Goal: Task Accomplishment & Management: Complete application form

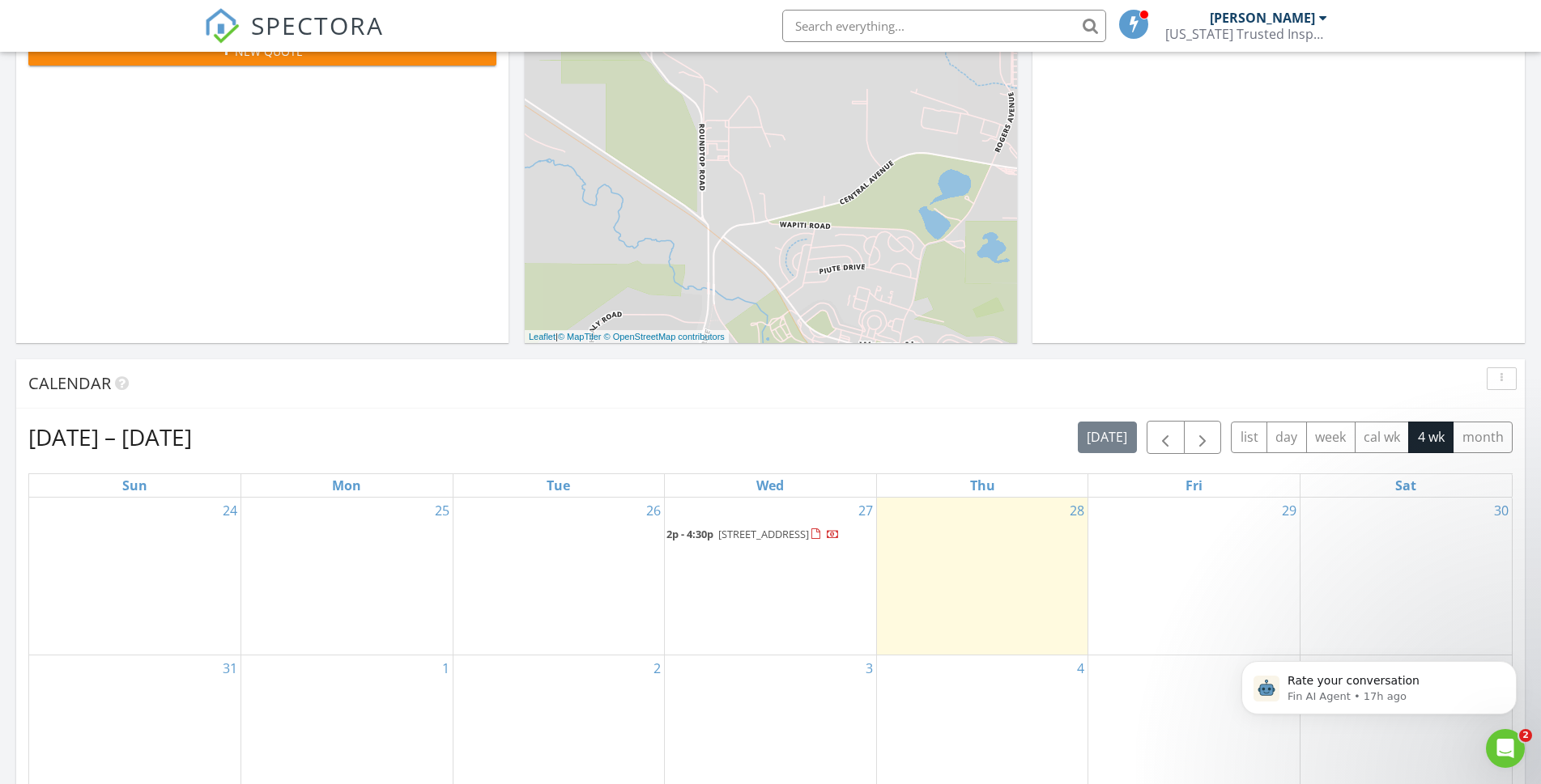
scroll to position [470, 0]
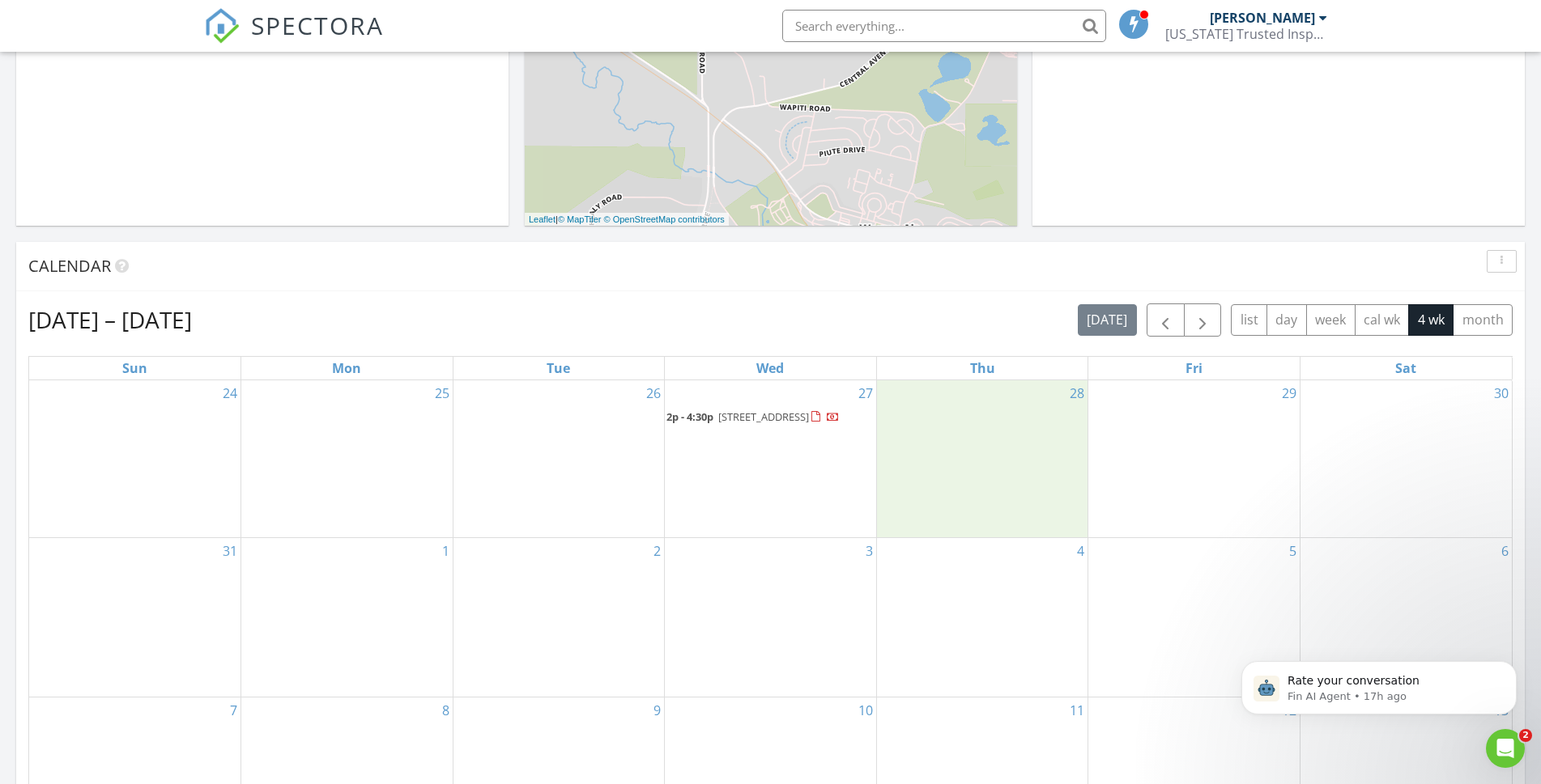
click at [941, 436] on div "28" at bounding box center [983, 459] width 212 height 158
click at [974, 368] on link "Inspection" at bounding box center [980, 368] width 84 height 26
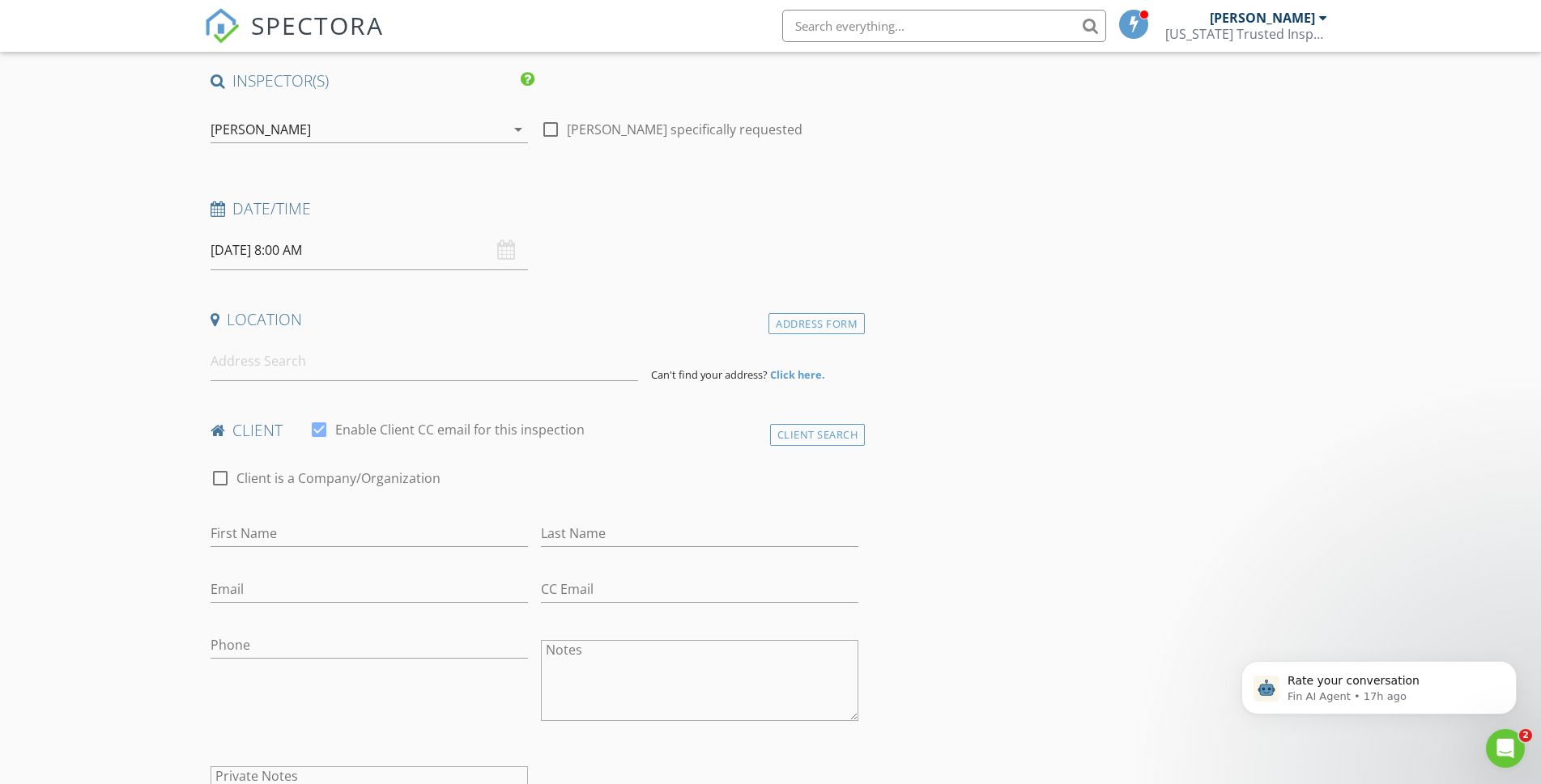
scroll to position [234, 0]
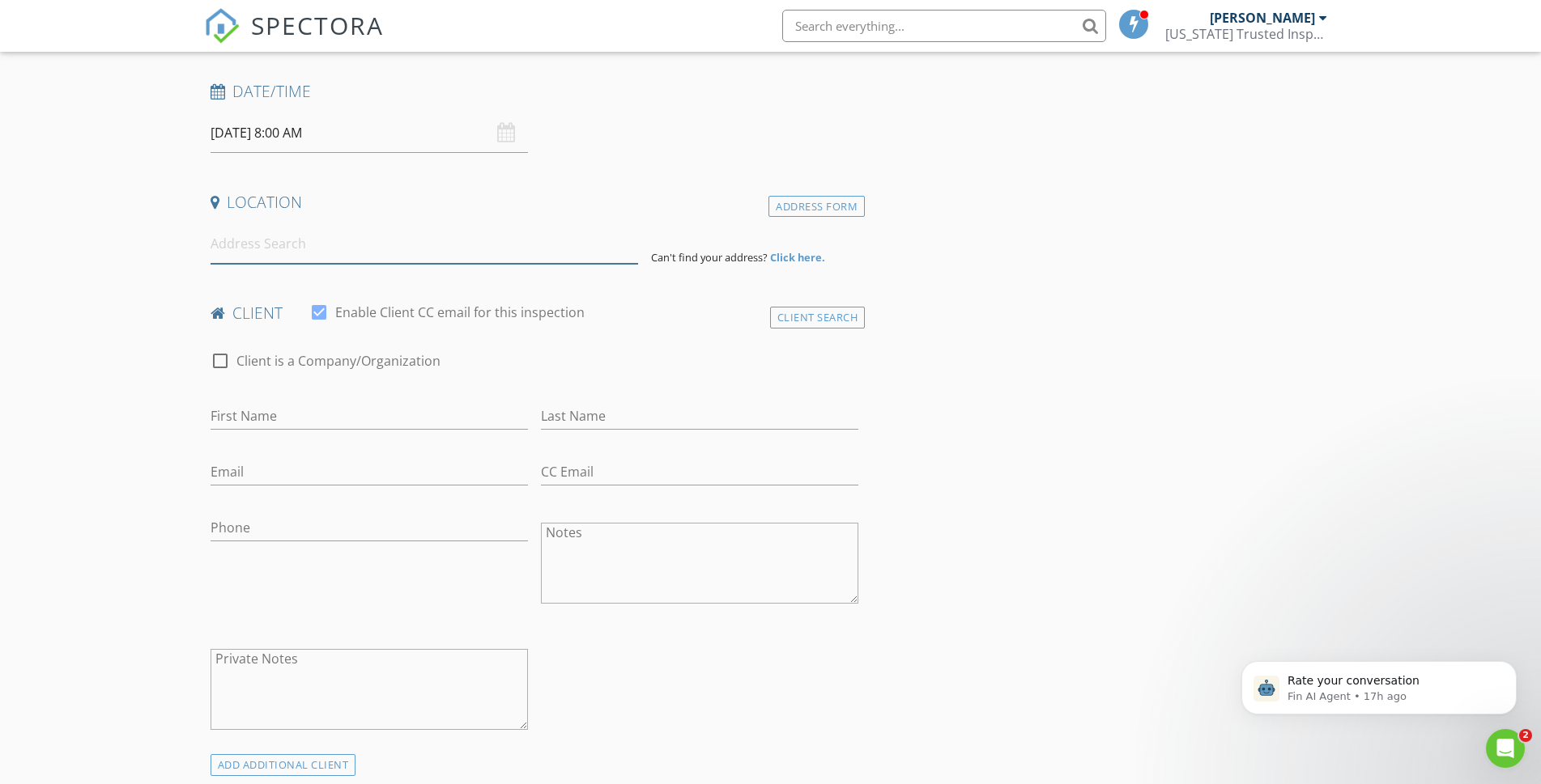
click at [477, 255] on input at bounding box center [424, 244] width 428 height 40
type input "803 Montclair Drive, Cheyenne, WY, USA"
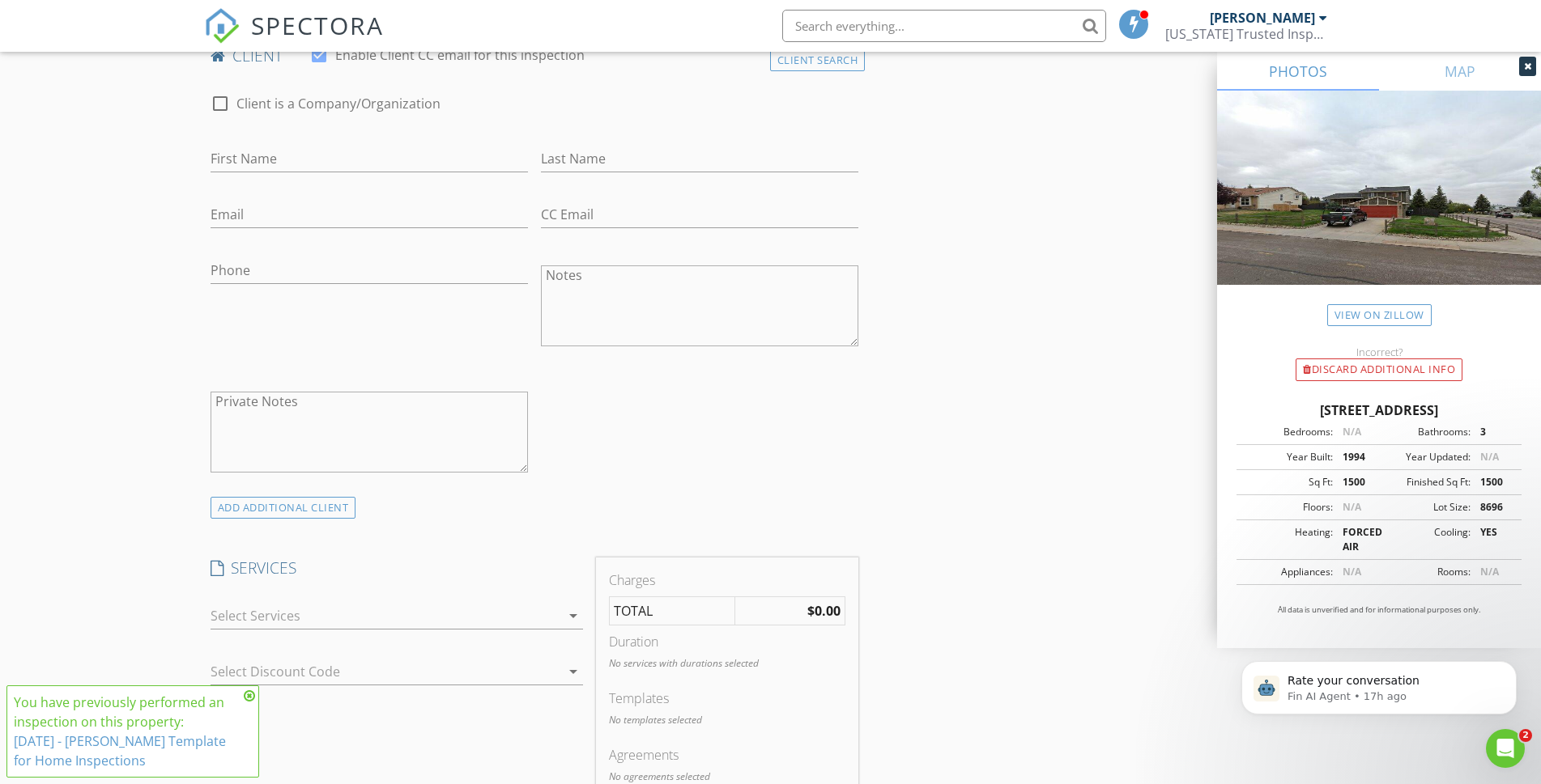
scroll to position [1059, 0]
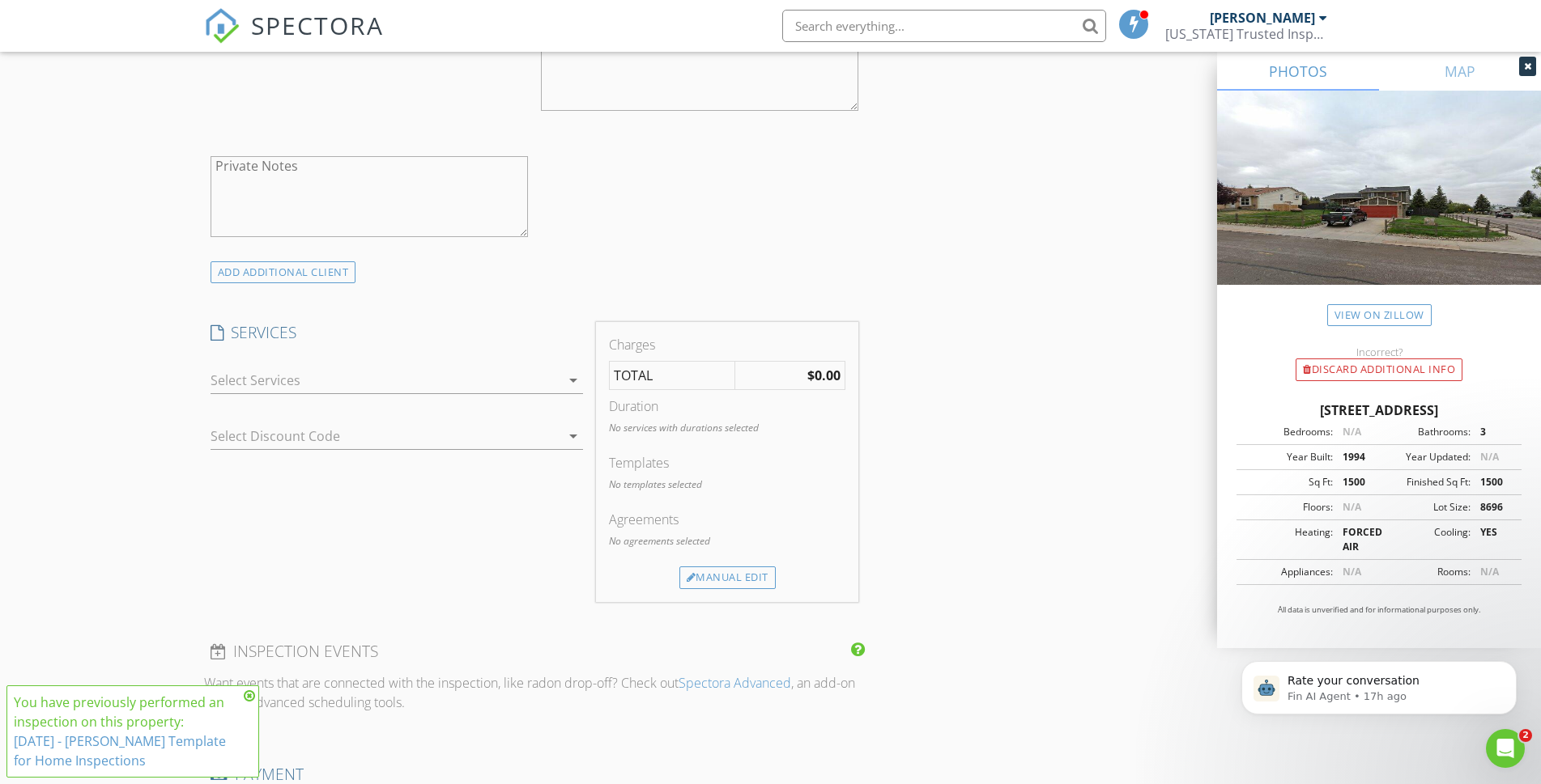
click at [568, 390] on icon "arrow_drop_down" at bounding box center [573, 380] width 19 height 19
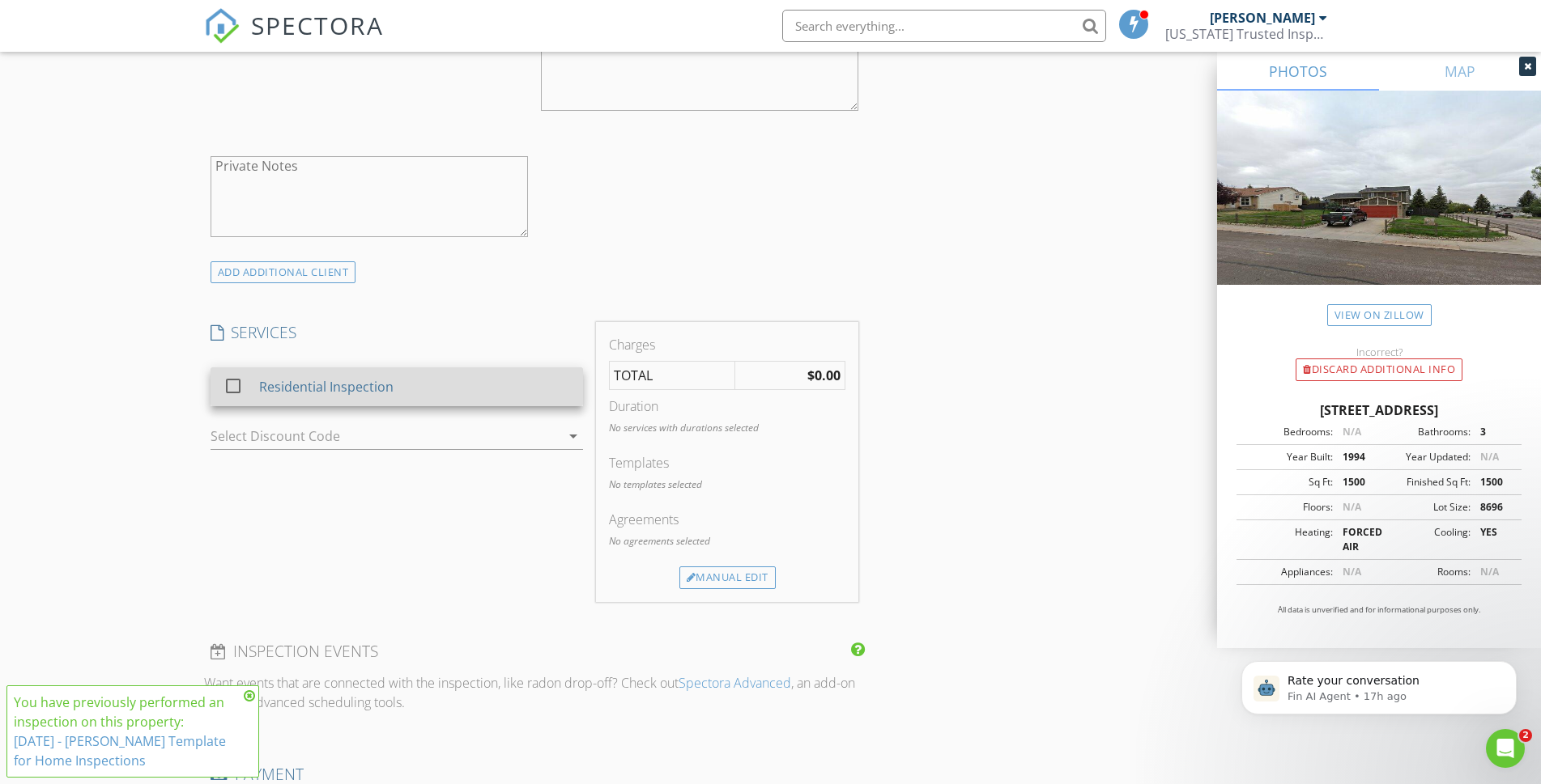
click at [383, 396] on div "Residential Inspection" at bounding box center [325, 386] width 134 height 19
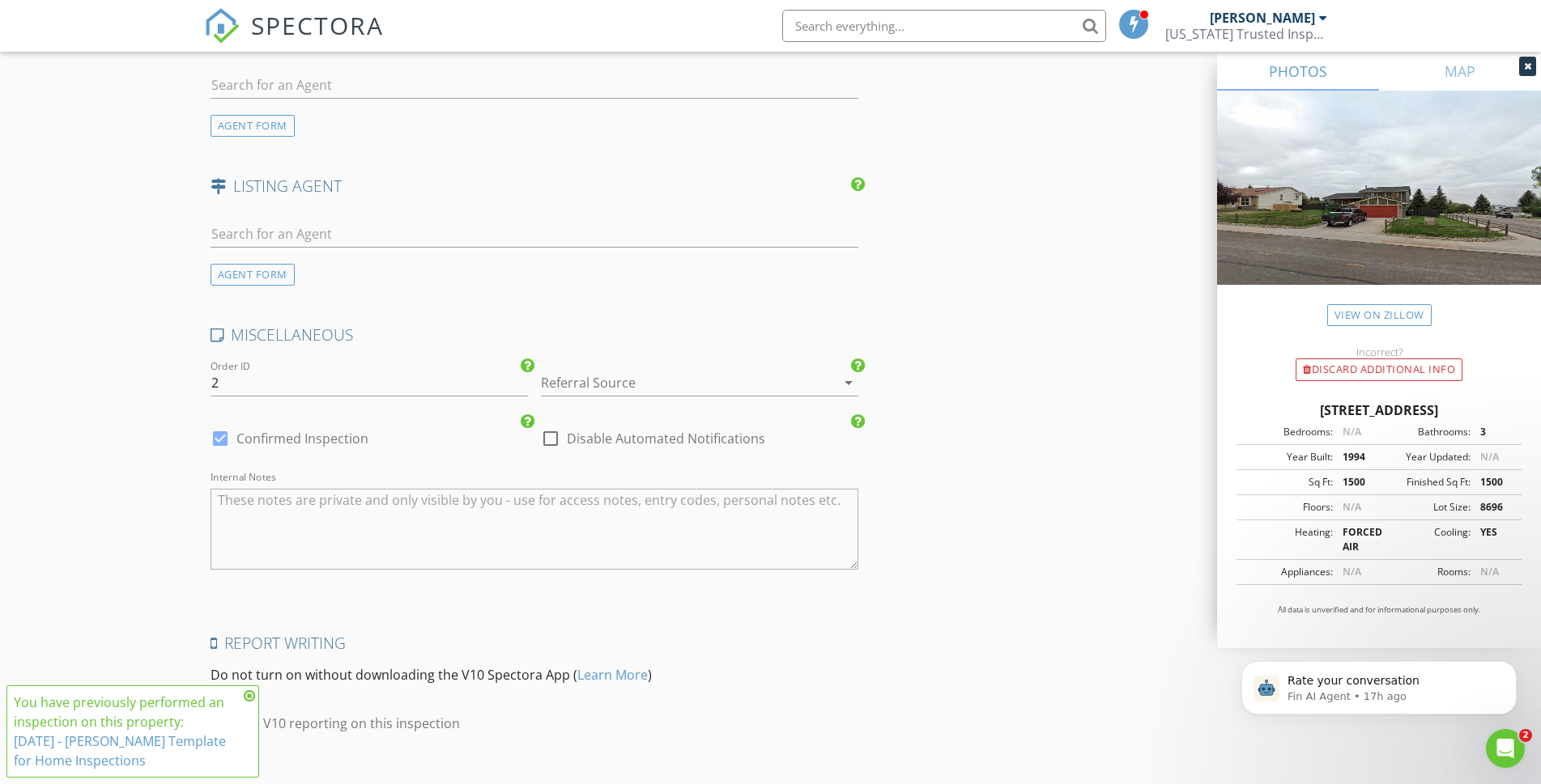
scroll to position [2136, 0]
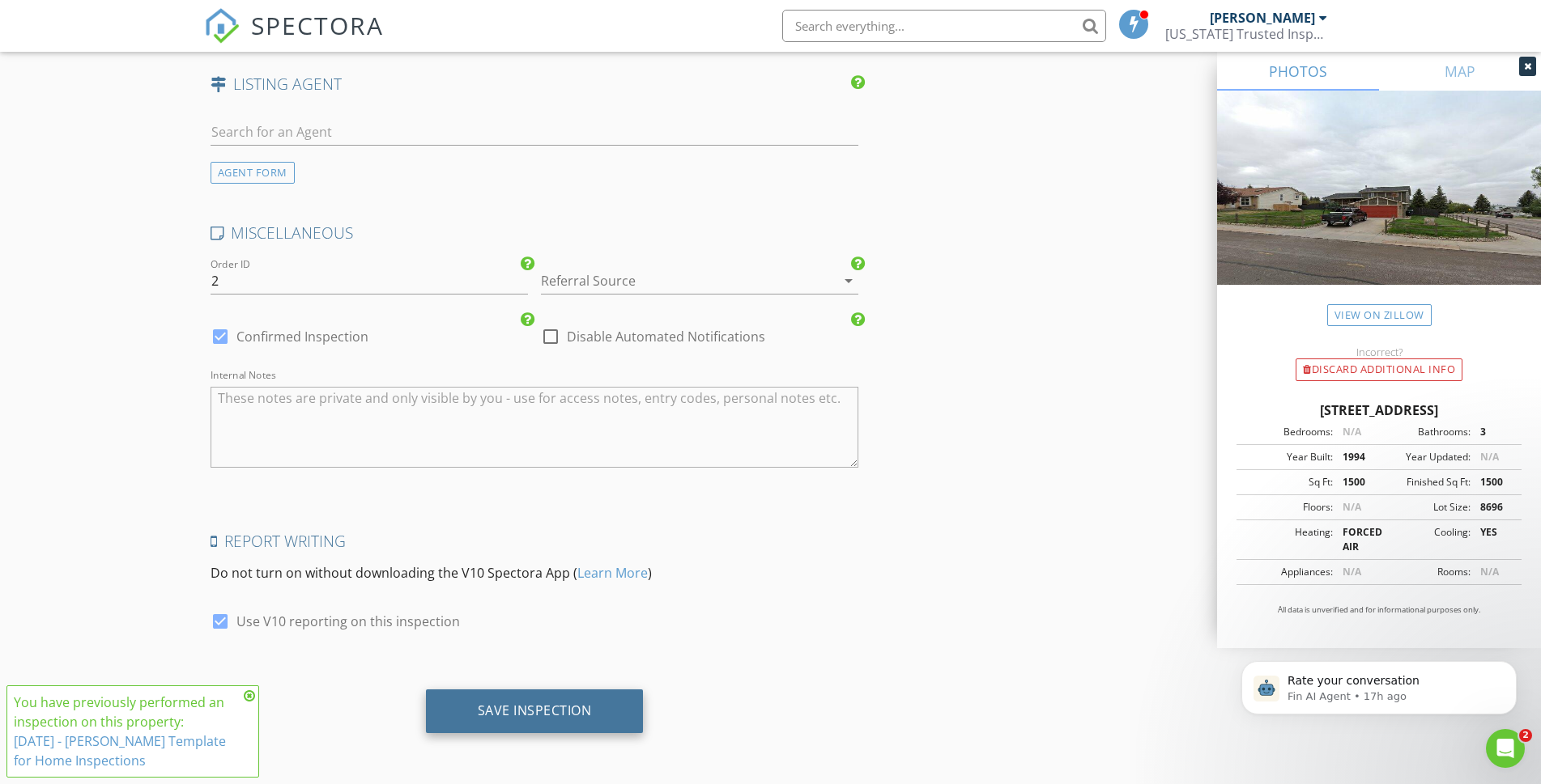
click at [596, 714] on div "Save Inspection" at bounding box center [535, 712] width 218 height 44
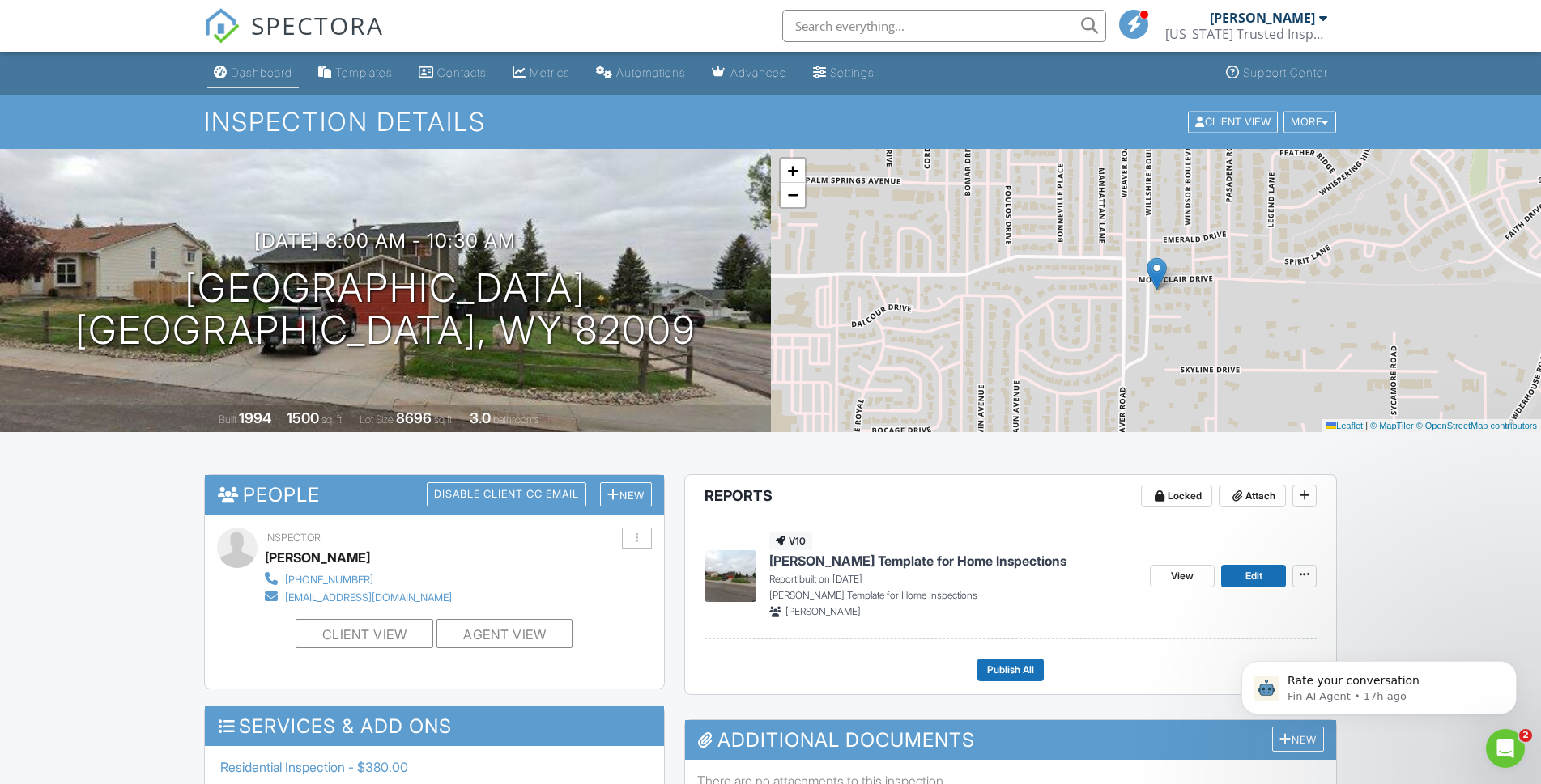
click at [286, 76] on div "Dashboard" at bounding box center [261, 72] width 62 height 13
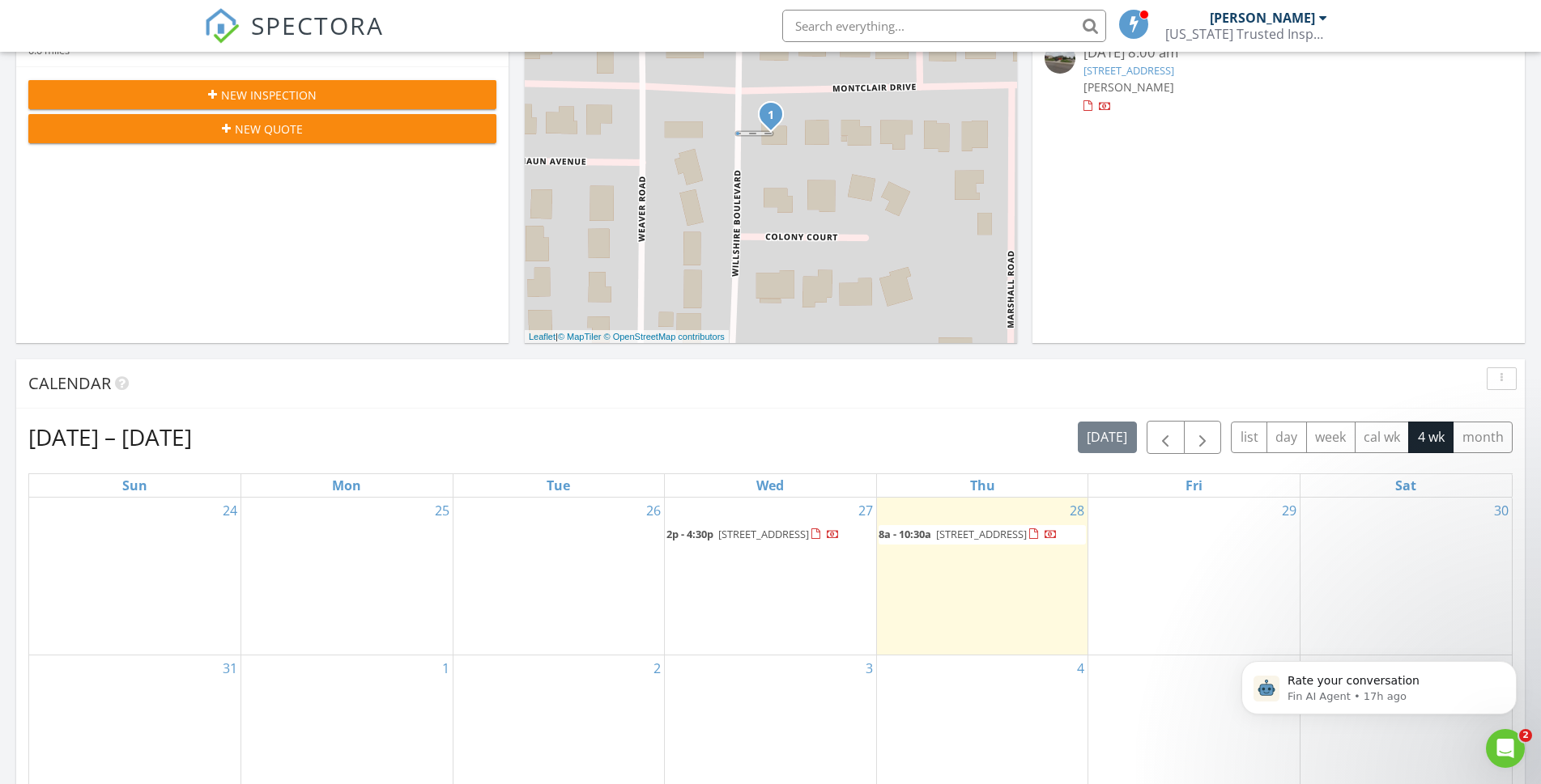
click at [970, 614] on div "28 8a - 10:30a 803 Montclair Dr, Cheyenne 82009" at bounding box center [983, 576] width 212 height 158
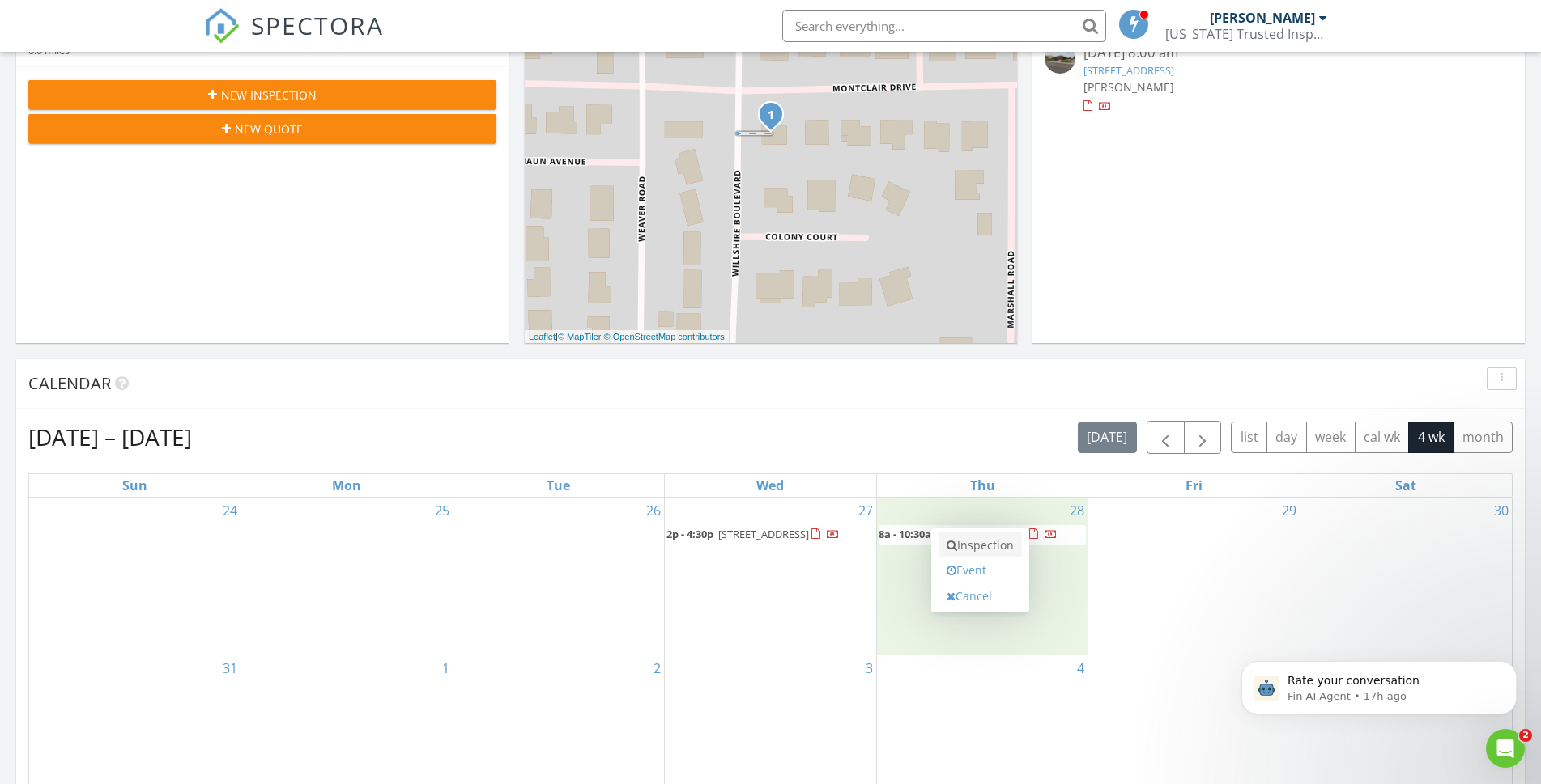
click at [973, 547] on link "Inspection" at bounding box center [980, 545] width 84 height 26
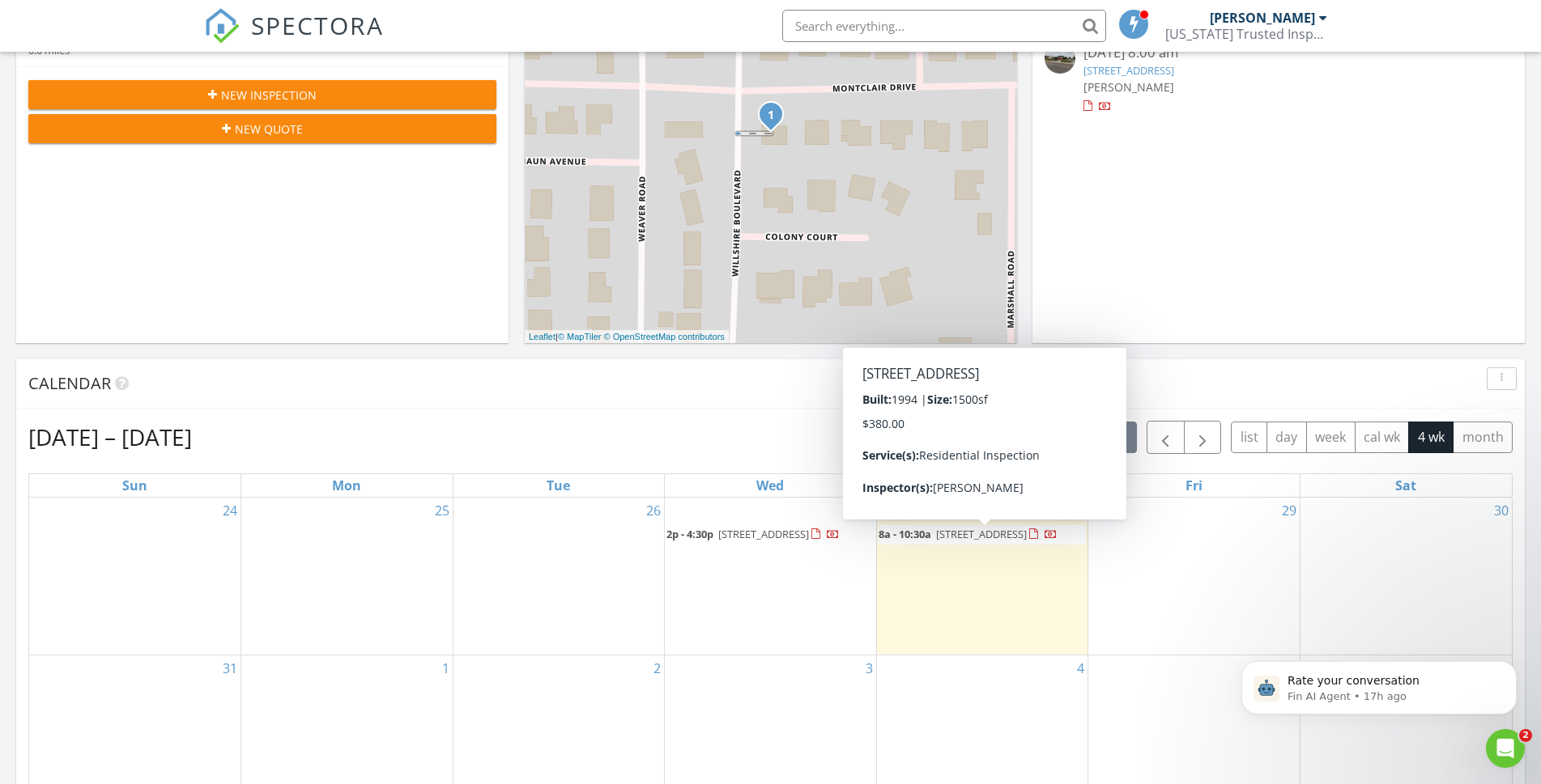
click at [962, 537] on span "[STREET_ADDRESS]" at bounding box center [982, 534] width 91 height 14
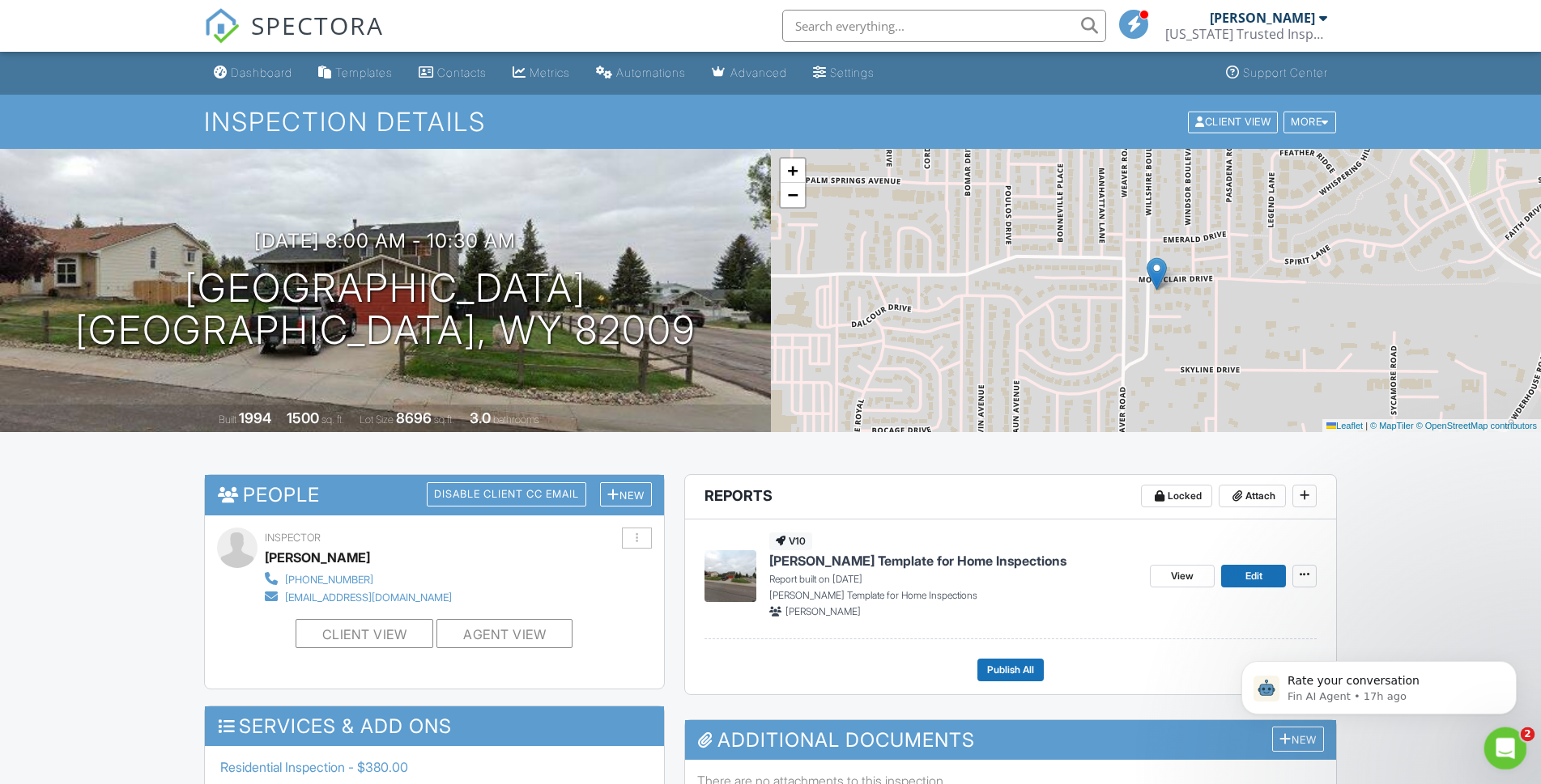
click at [1510, 749] on icon "Open Intercom Messenger" at bounding box center [1503, 747] width 27 height 27
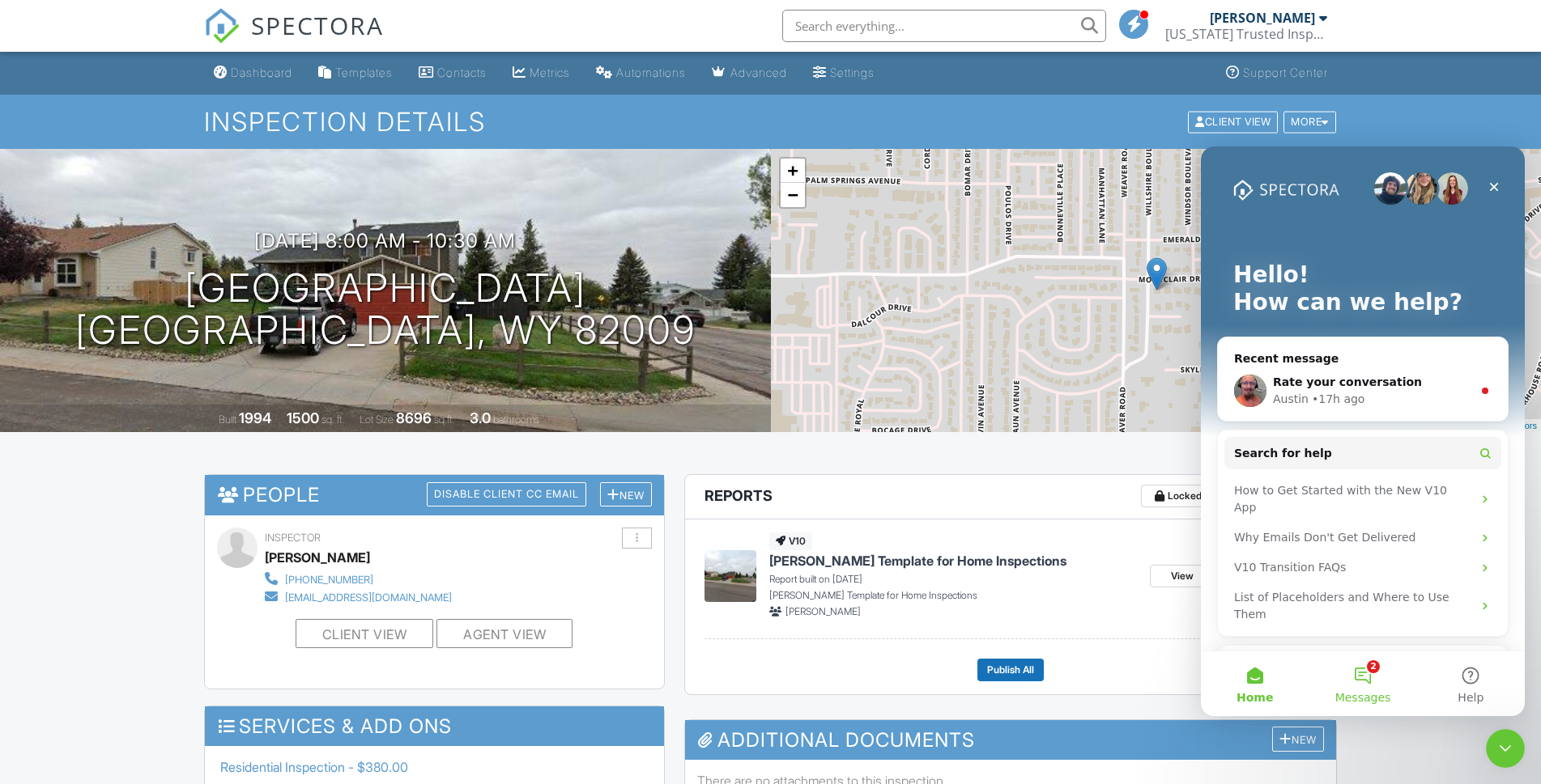
click at [1371, 681] on button "2 Messages" at bounding box center [1362, 684] width 108 height 65
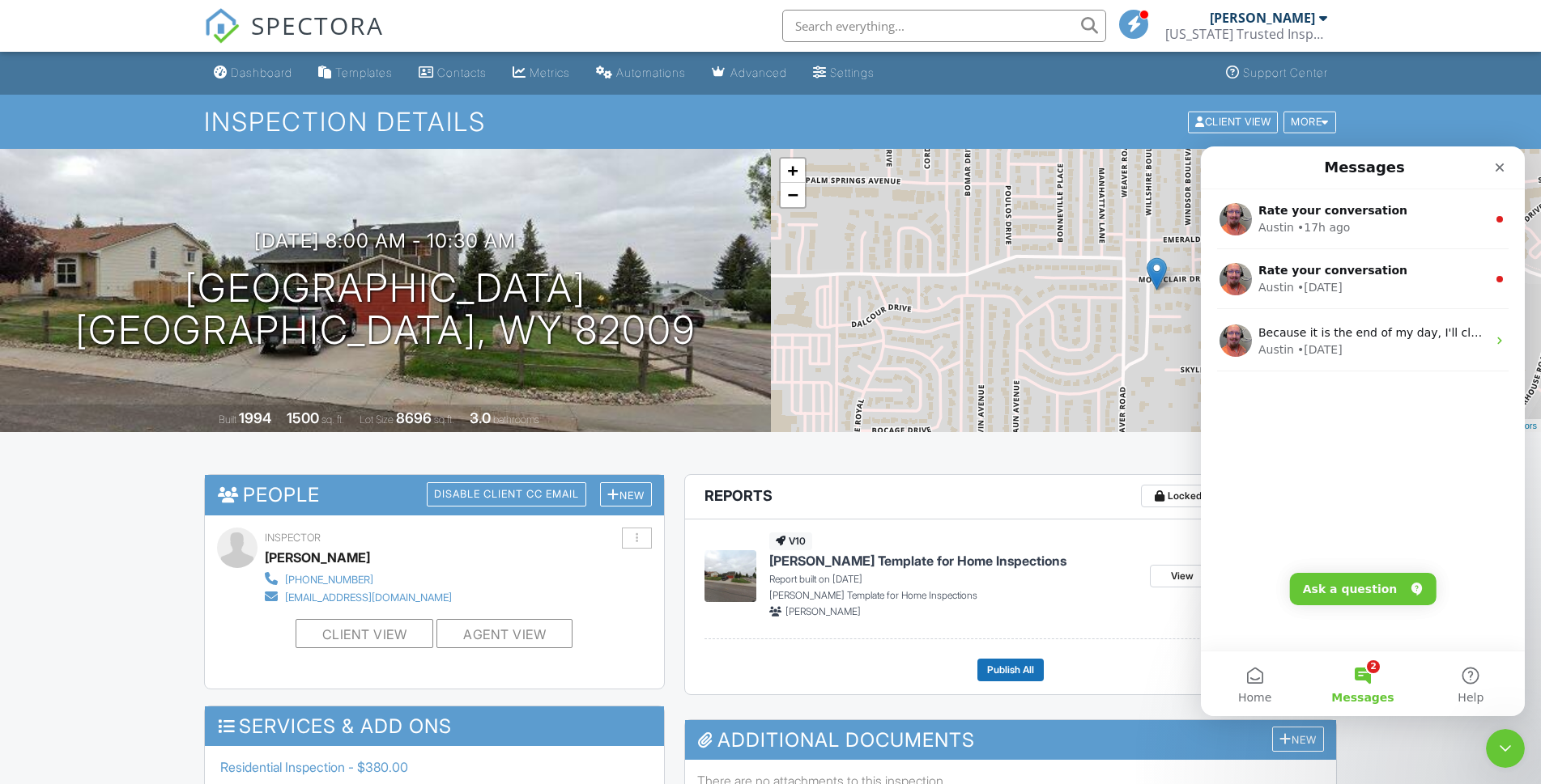
click at [1372, 675] on button "2 Messages" at bounding box center [1362, 684] width 108 height 65
click at [1365, 591] on button "Ask a question" at bounding box center [1363, 589] width 147 height 32
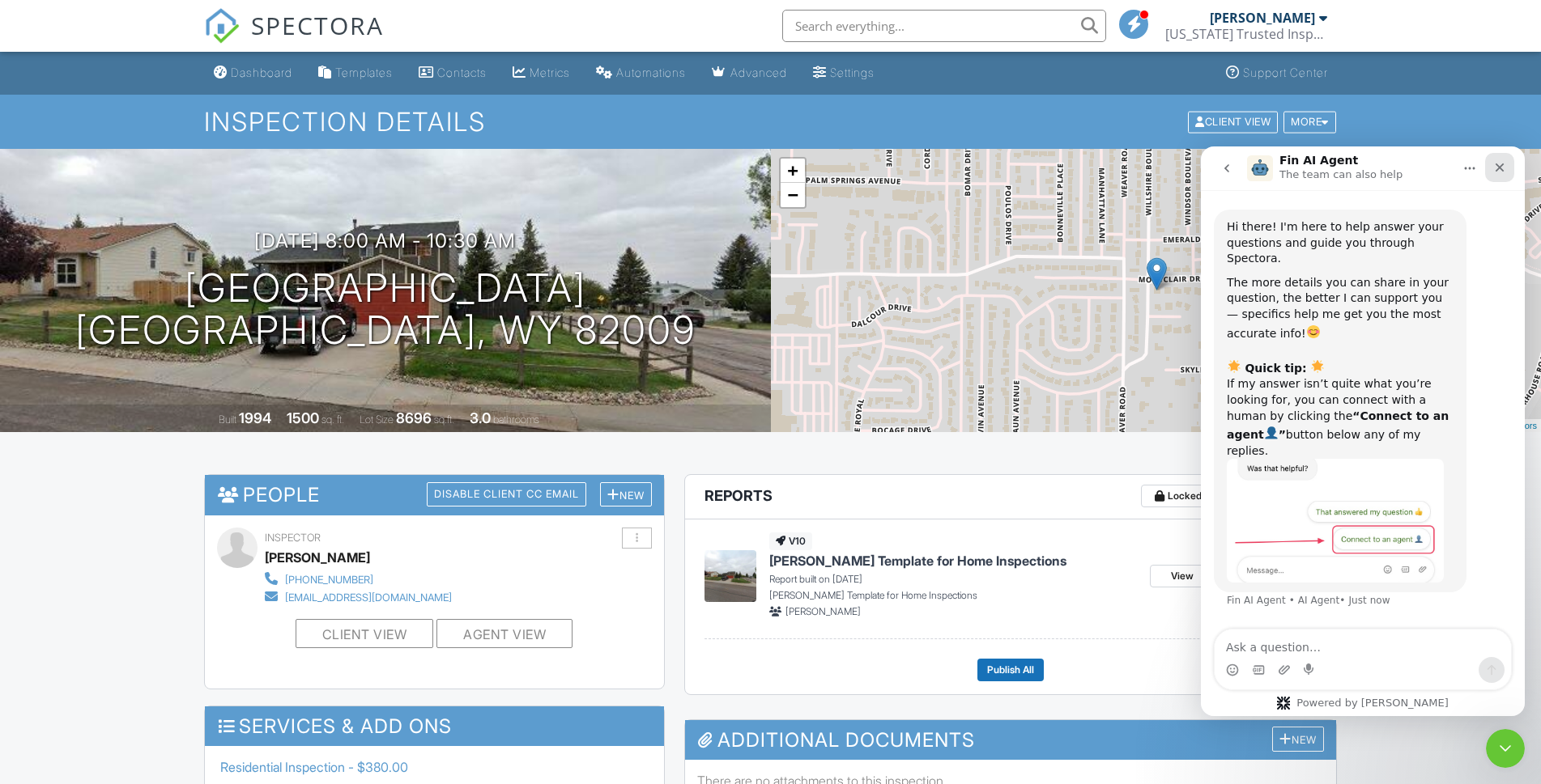
click at [1503, 169] on icon "Close" at bounding box center [1499, 167] width 13 height 13
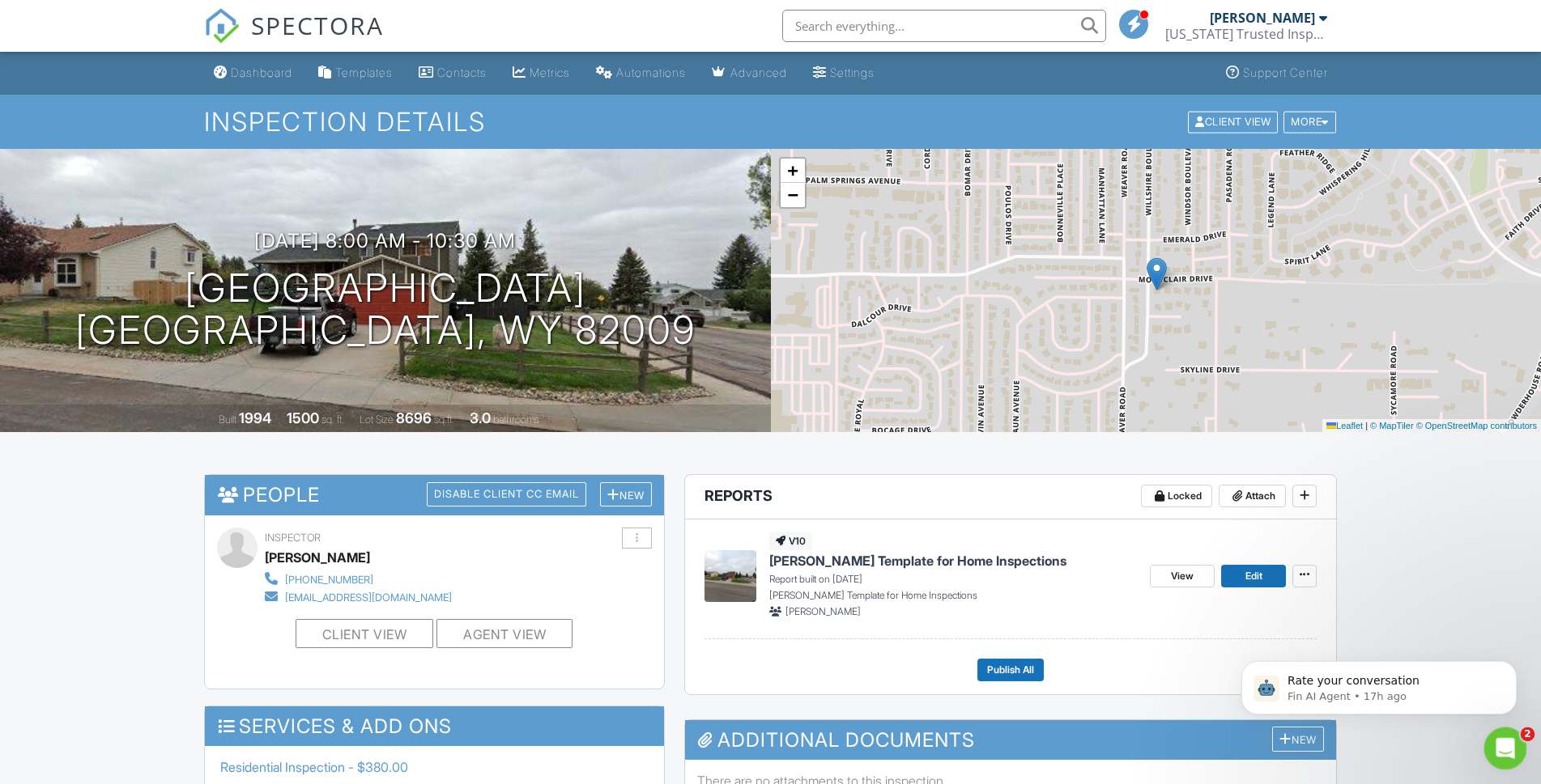
click at [1498, 747] on icon "Open Intercom Messenger" at bounding box center [1503, 747] width 27 height 27
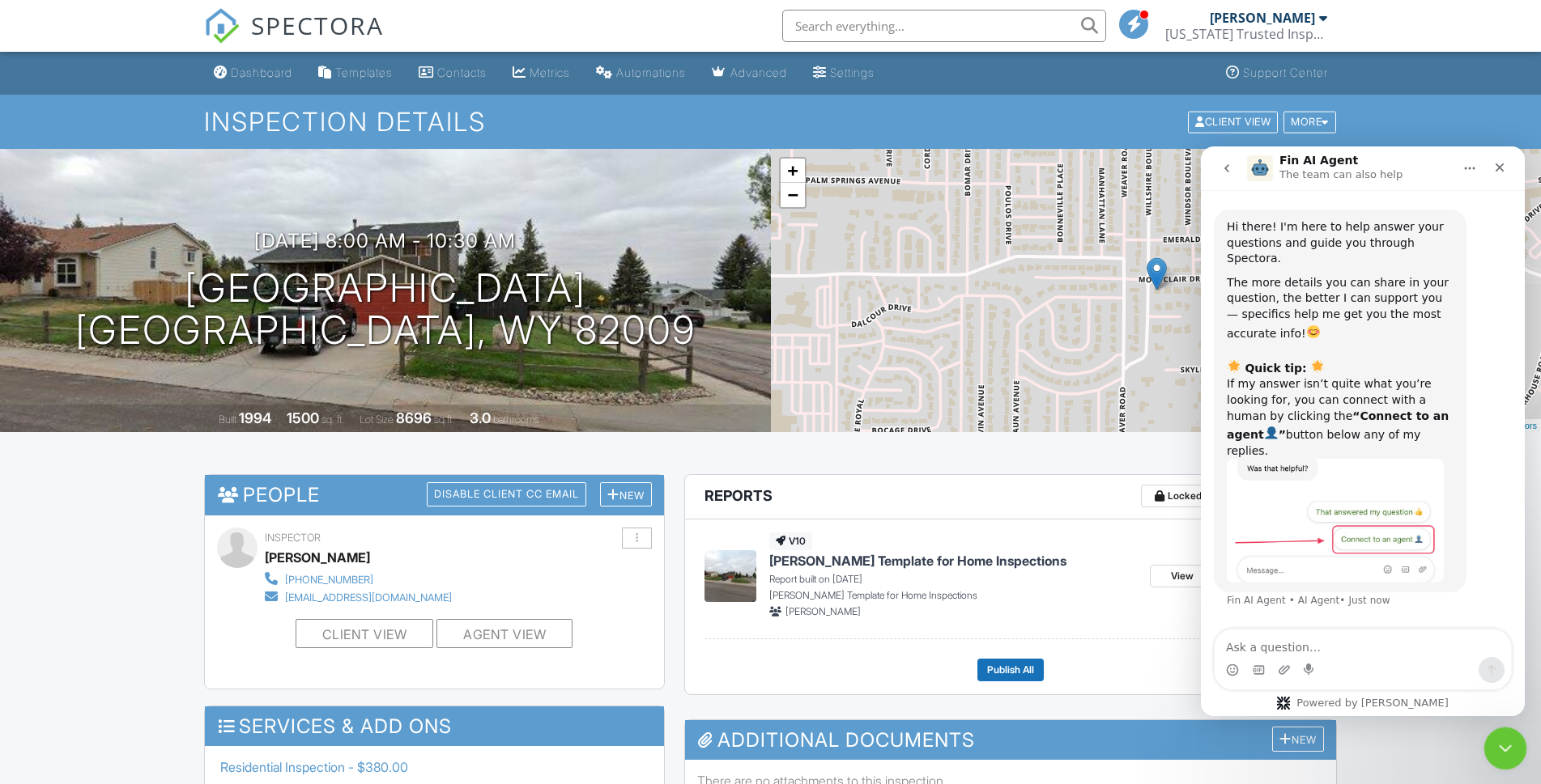
click at [1502, 750] on icon "Close Intercom Messenger" at bounding box center [1502, 746] width 19 height 19
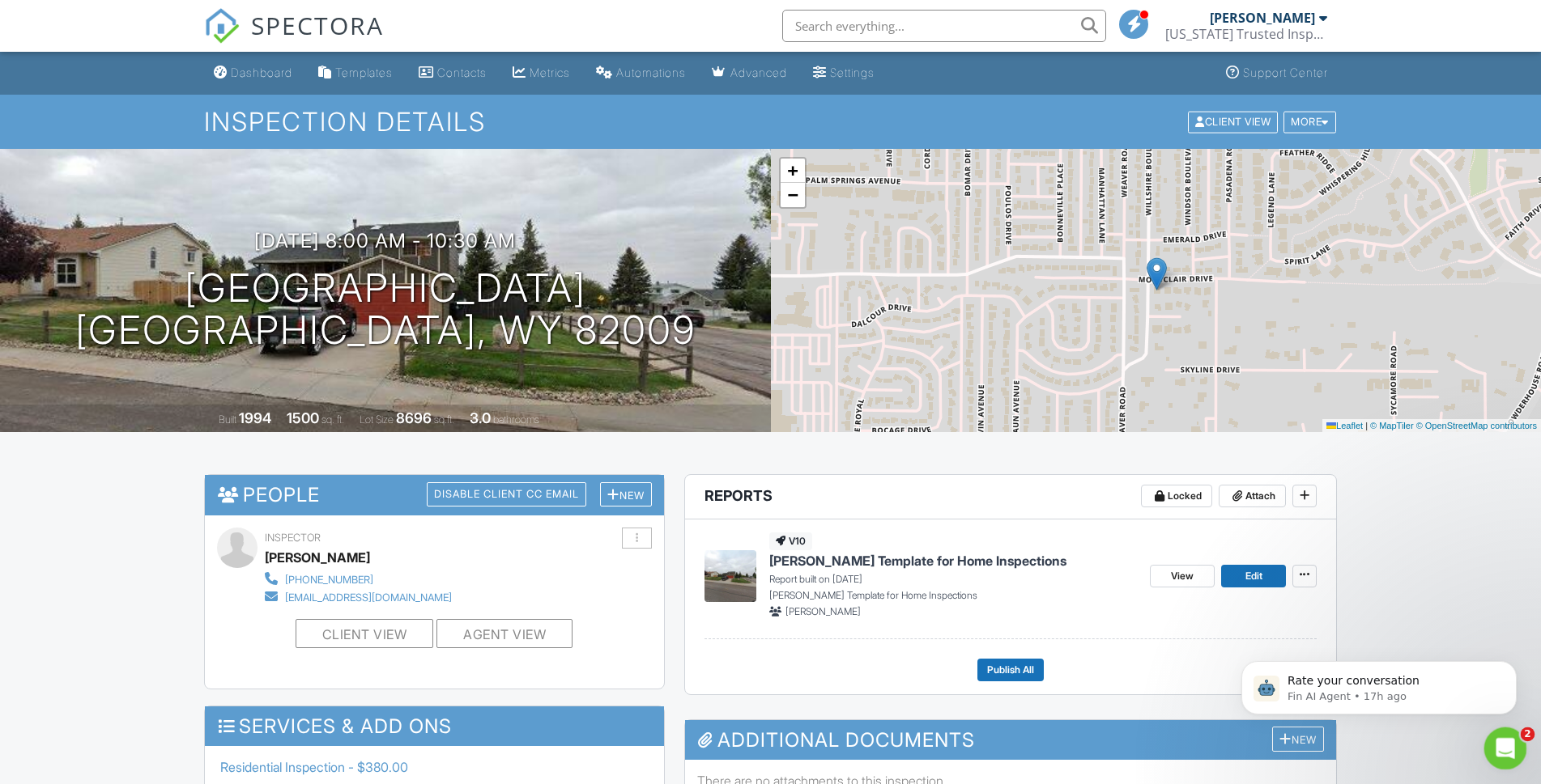
click at [1499, 746] on icon "Open Intercom Messenger" at bounding box center [1503, 747] width 27 height 27
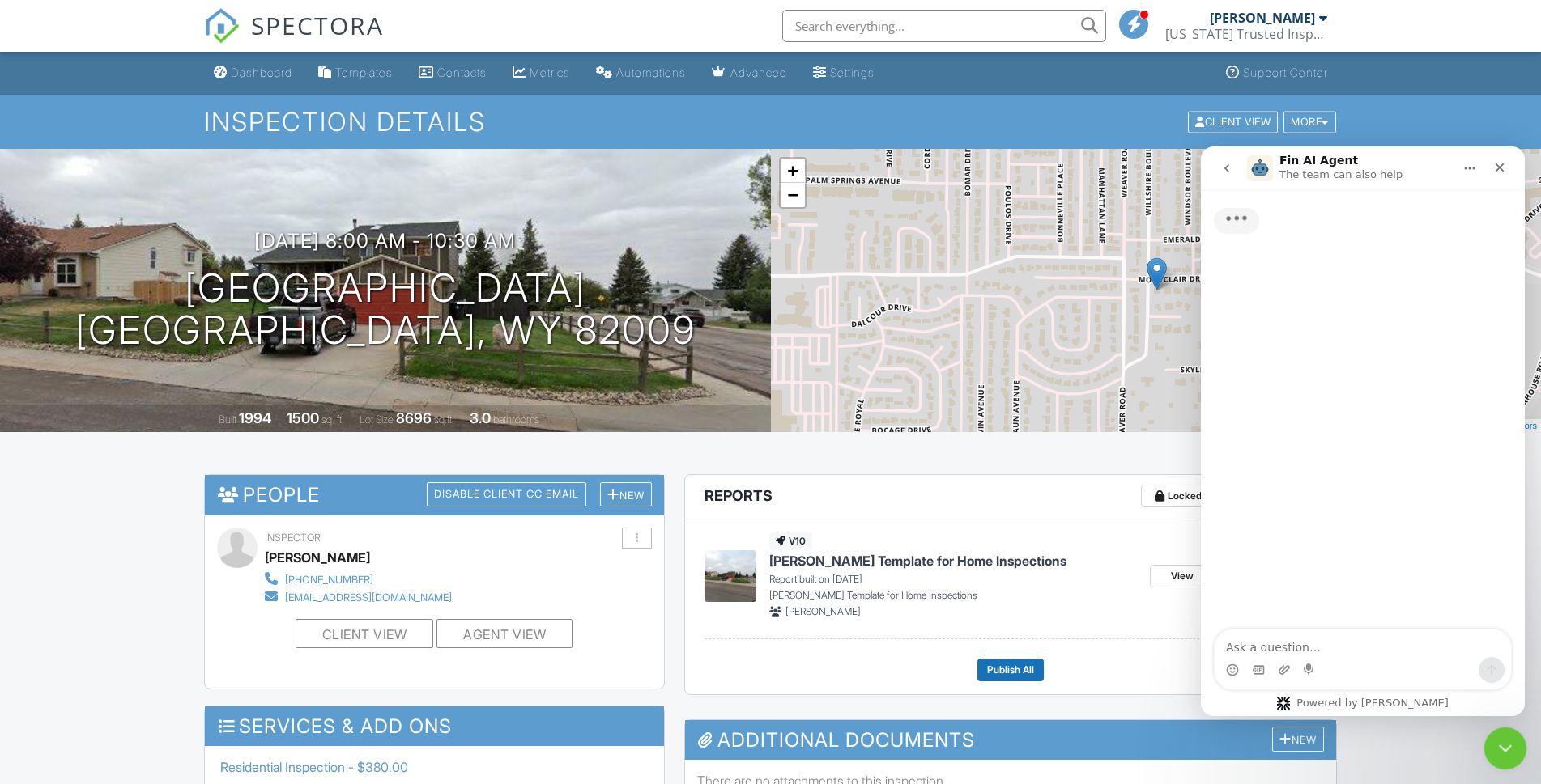
click at [1499, 746] on icon "Close Intercom Messenger" at bounding box center [1502, 746] width 19 height 19
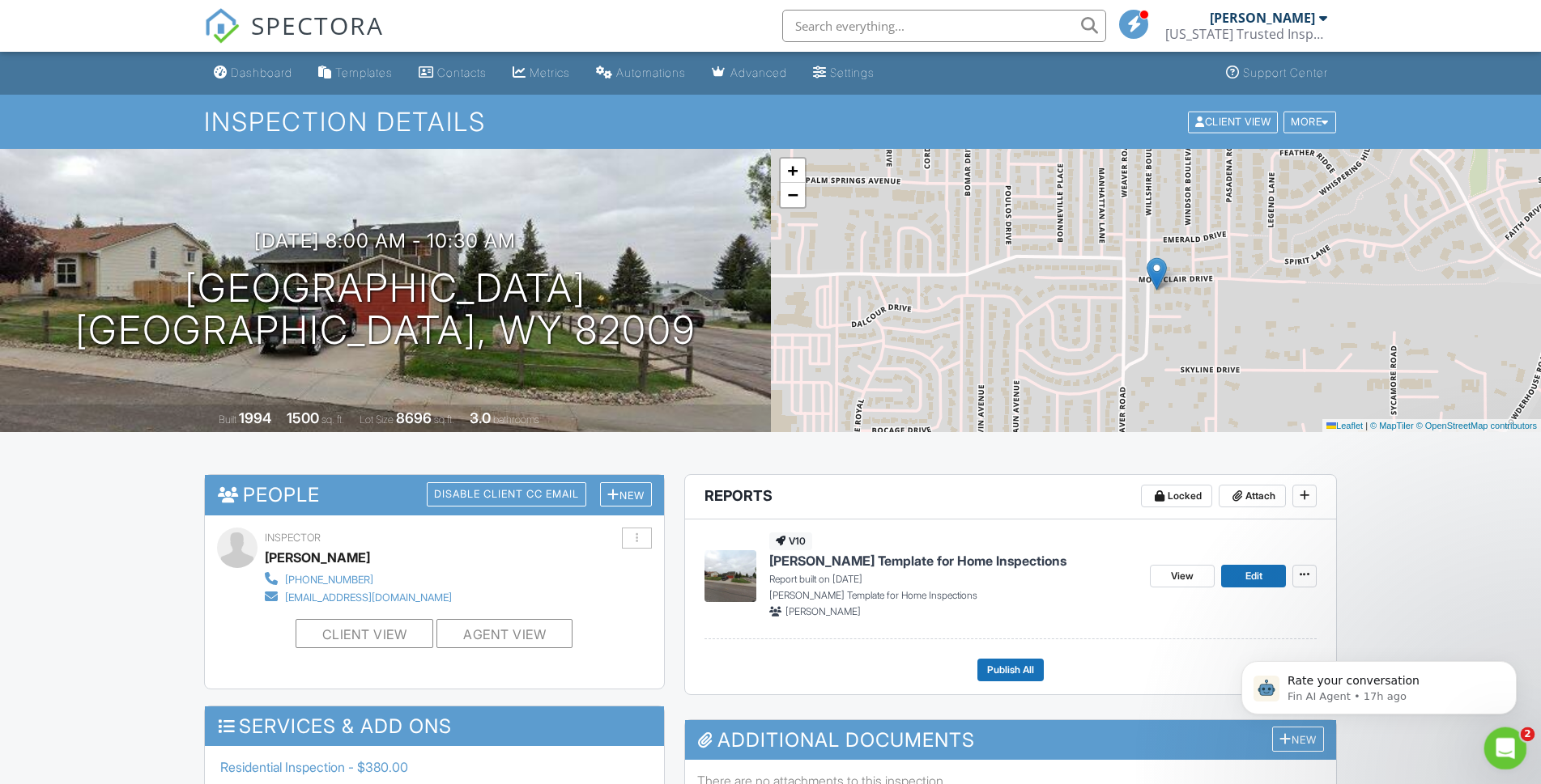
click at [1503, 749] on icon "Open Intercom Messenger" at bounding box center [1502, 745] width 11 height 13
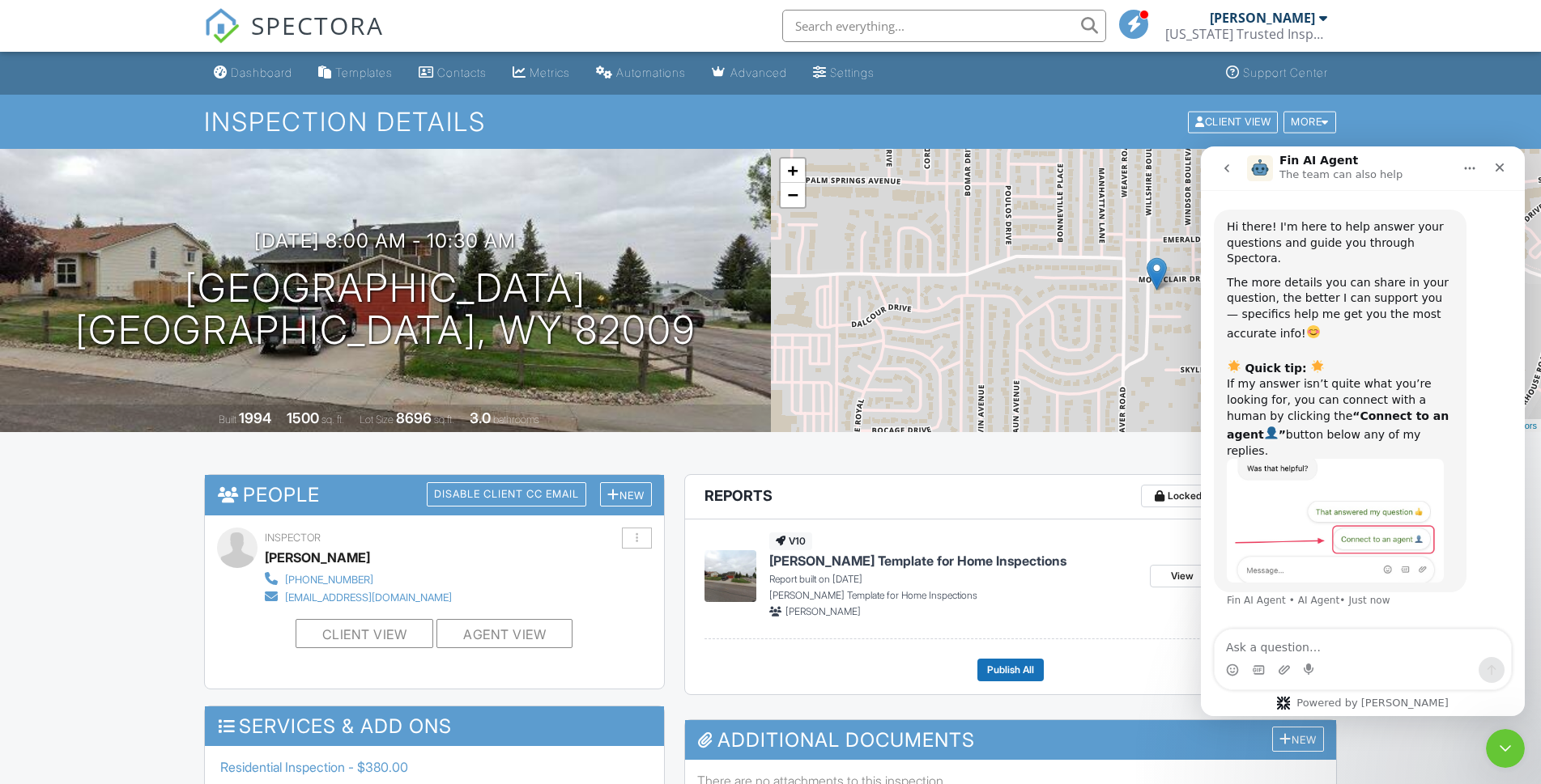
click at [1474, 169] on icon "Home" at bounding box center [1470, 169] width 10 height 3
click at [1498, 171] on icon "Close" at bounding box center [1499, 167] width 13 height 13
